Goal: Navigation & Orientation: Find specific page/section

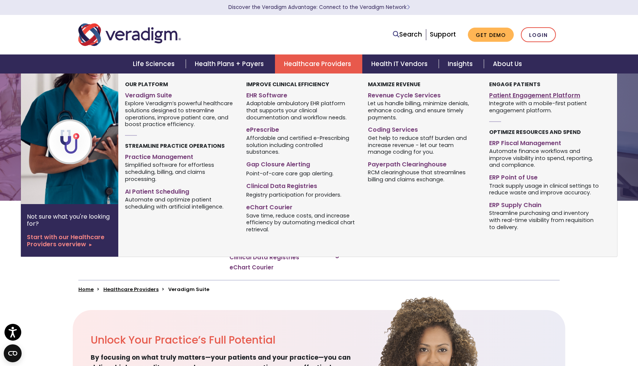
click at [519, 98] on link "Patient Engagement Platform" at bounding box center [544, 94] width 110 height 11
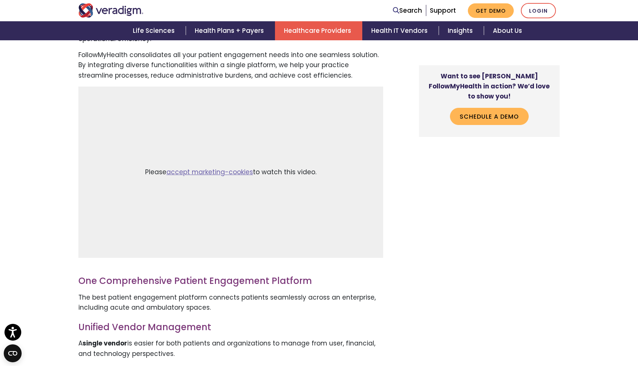
scroll to position [600, 0]
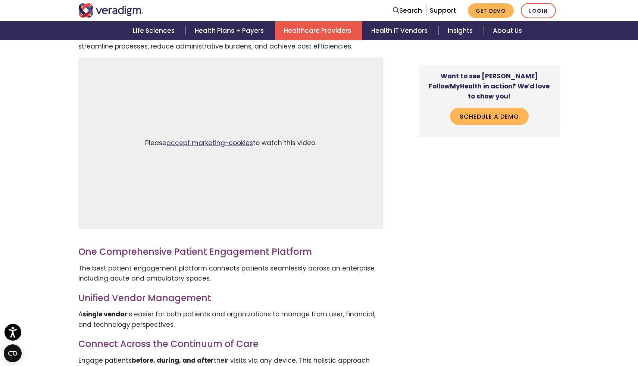
click at [239, 143] on link "accept marketing-cookies" at bounding box center [209, 142] width 87 height 9
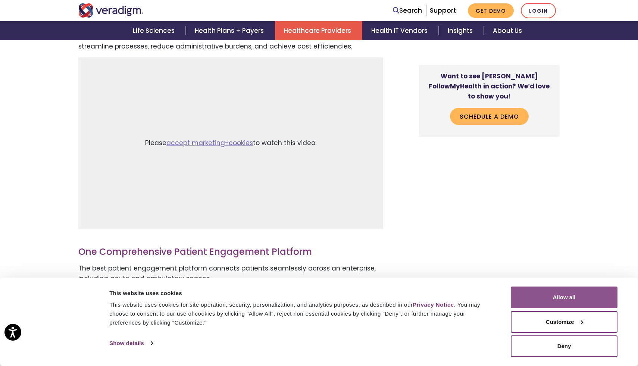
click at [561, 303] on button "Allow all" at bounding box center [564, 298] width 107 height 22
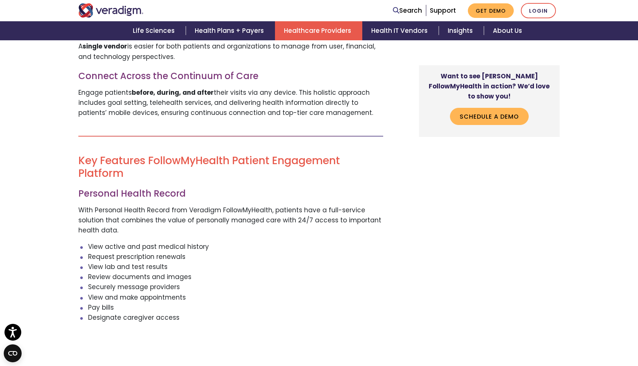
scroll to position [888, 0]
